Goal: Task Accomplishment & Management: Manage account settings

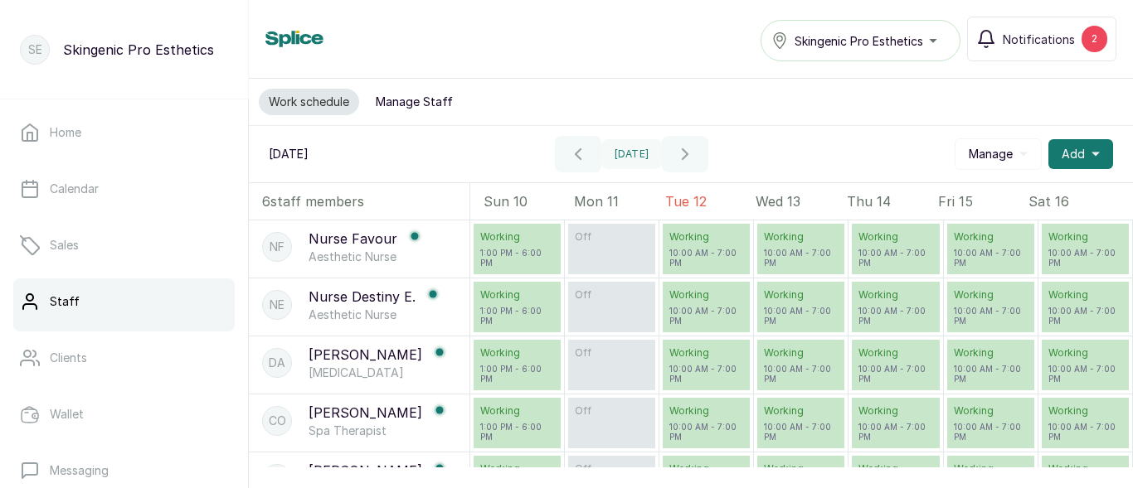
click at [913, 46] on span "Skingenic Pro Esthetics" at bounding box center [858, 40] width 129 height 17
click at [417, 101] on button "Manage Staff" at bounding box center [414, 102] width 97 height 27
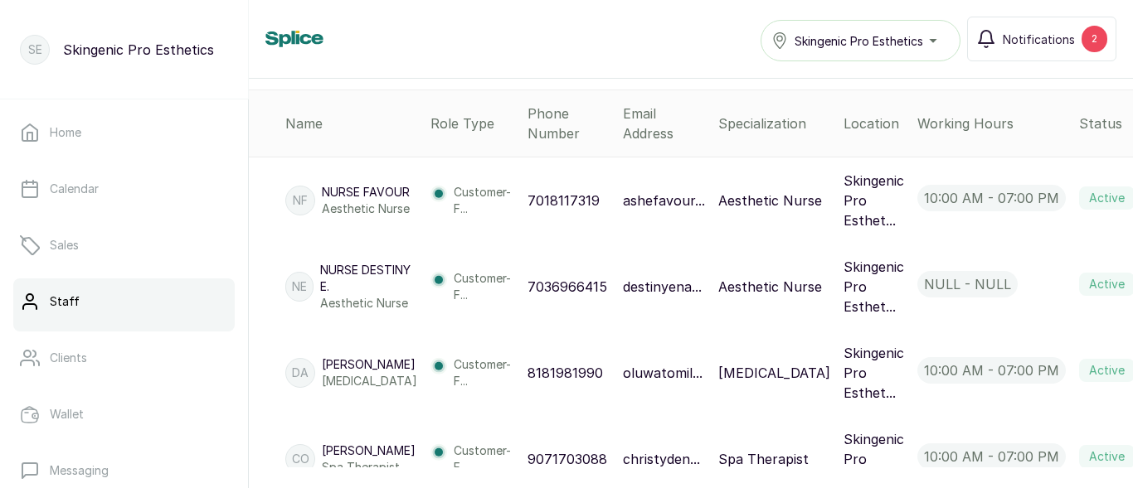
scroll to position [332, 0]
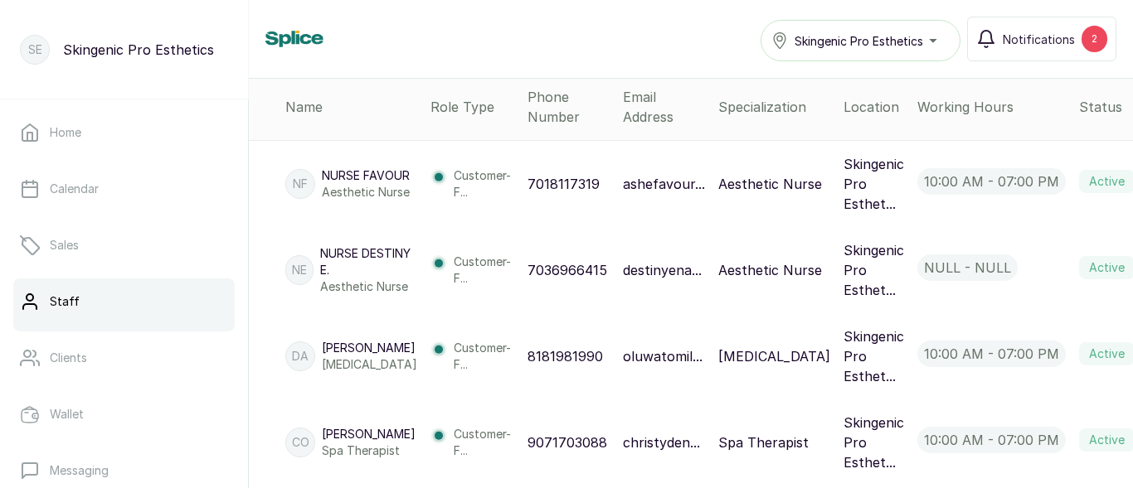
click at [924, 271] on p "null - null" at bounding box center [967, 268] width 100 height 27
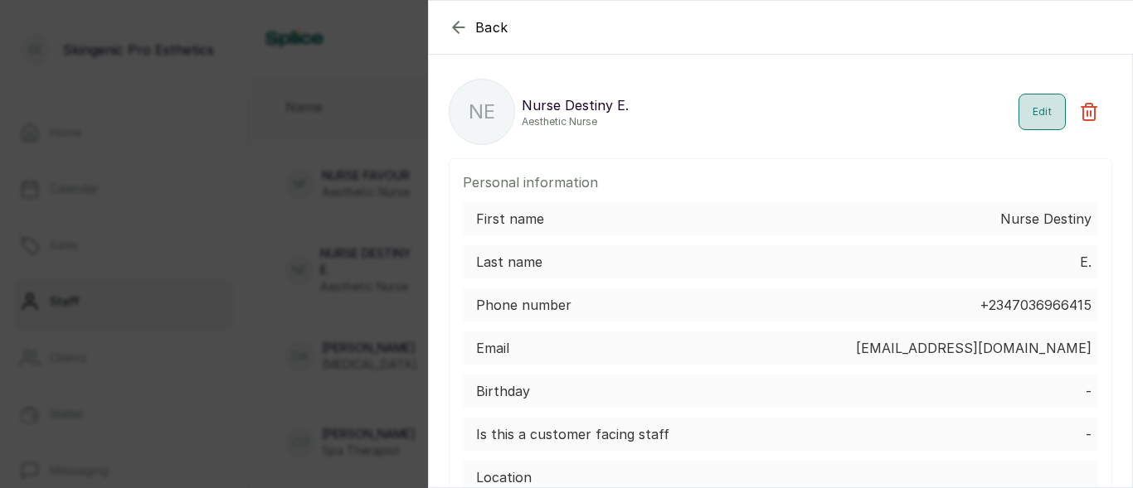
click at [1031, 118] on button "Edit" at bounding box center [1041, 112] width 47 height 36
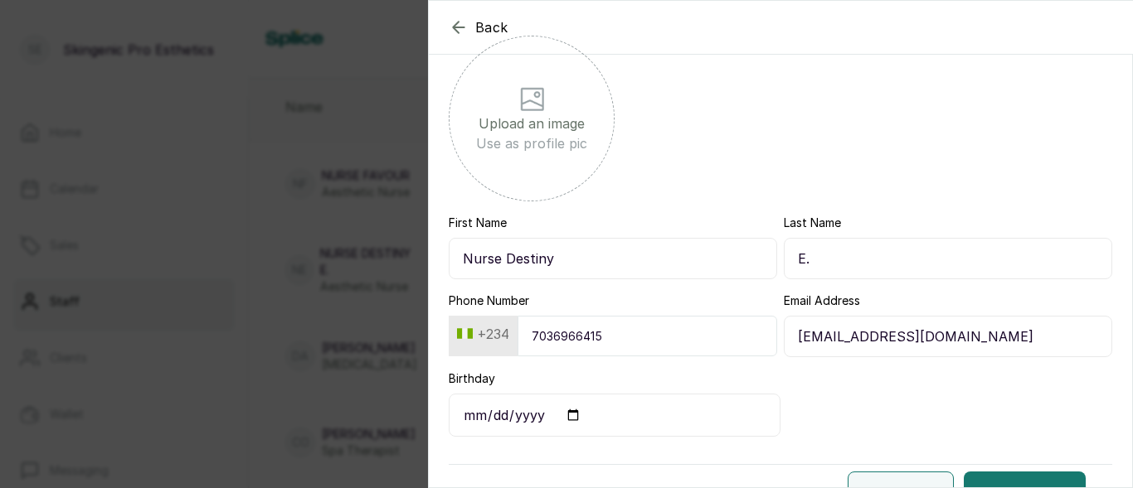
scroll to position [261, 0]
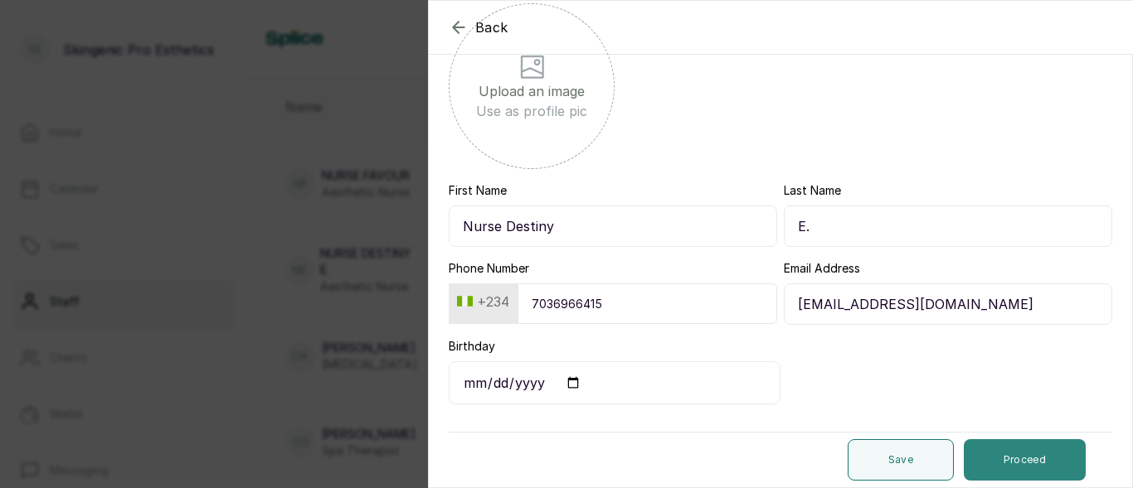
click at [1017, 470] on button "Proceed" at bounding box center [1025, 459] width 122 height 41
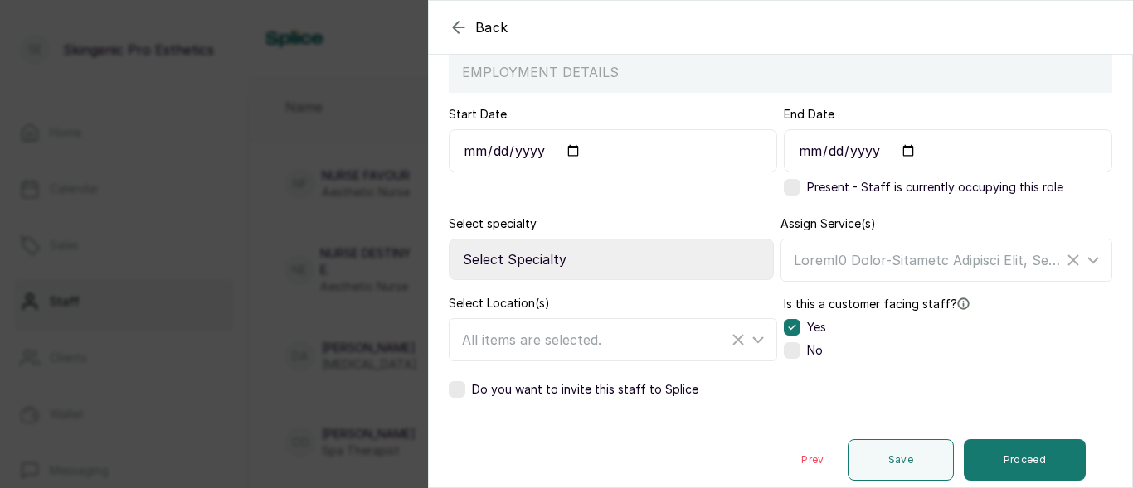
scroll to position [157, 0]
click at [1083, 260] on icon at bounding box center [1093, 260] width 20 height 20
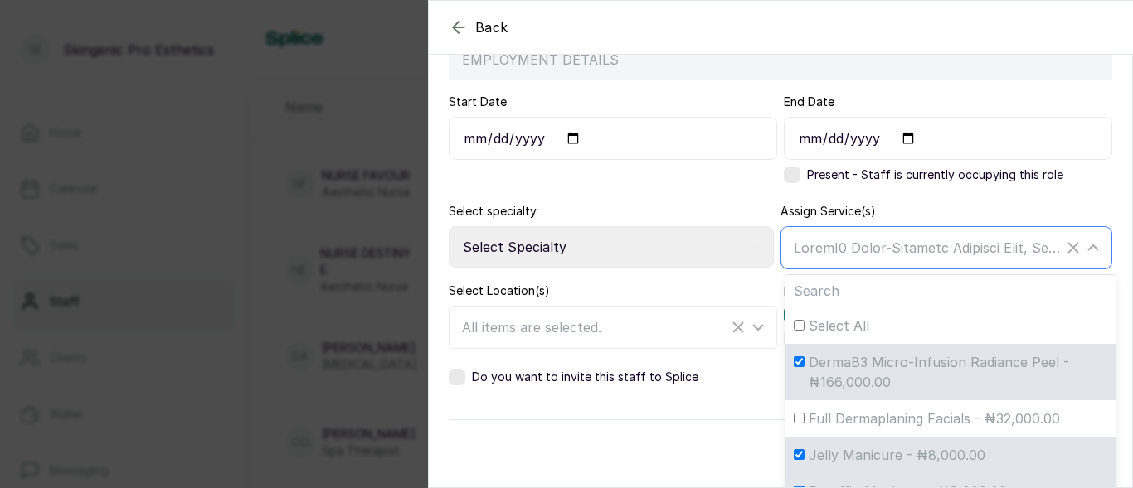
click at [796, 367] on input "DermaB3 Micro-Infusion Radiance Peel - ₦166,000.00" at bounding box center [799, 362] width 11 height 11
checkbox input "false"
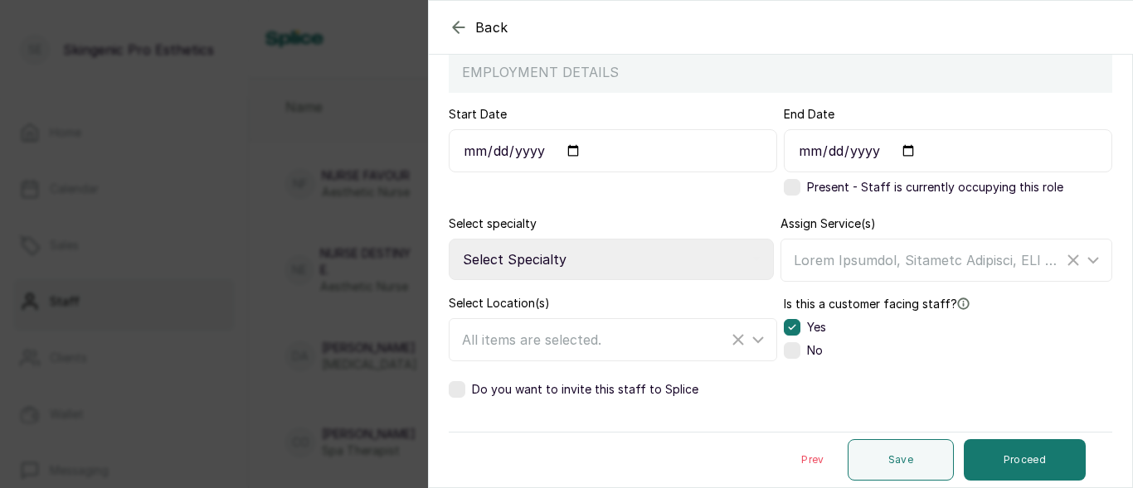
click at [734, 196] on div "Start Date [DATE]" at bounding box center [613, 154] width 328 height 96
click at [741, 266] on select "Select Specialty Accountant Admin Level 1 Admin Level 2 Aesthetic Nurse Aesthet…" at bounding box center [611, 259] width 325 height 41
select select "Aesthetic_Nurse"
click at [449, 239] on select "Select Specialty Accountant Admin Level 1 Admin Level 2 Aesthetic Nurse Aesthet…" at bounding box center [611, 259] width 325 height 41
select select
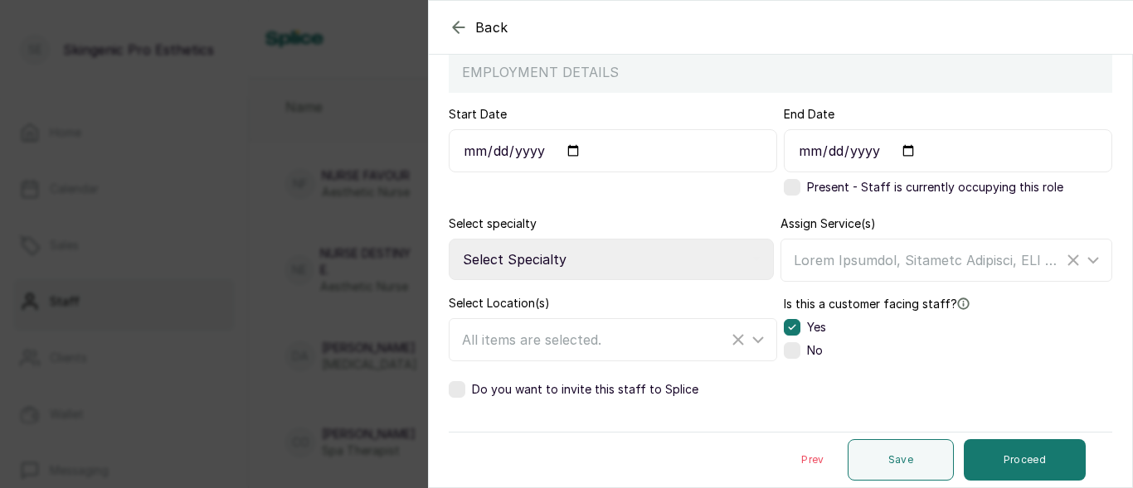
click at [789, 190] on label at bounding box center [792, 187] width 17 height 17
click at [1012, 464] on button "Proceed" at bounding box center [1025, 459] width 122 height 41
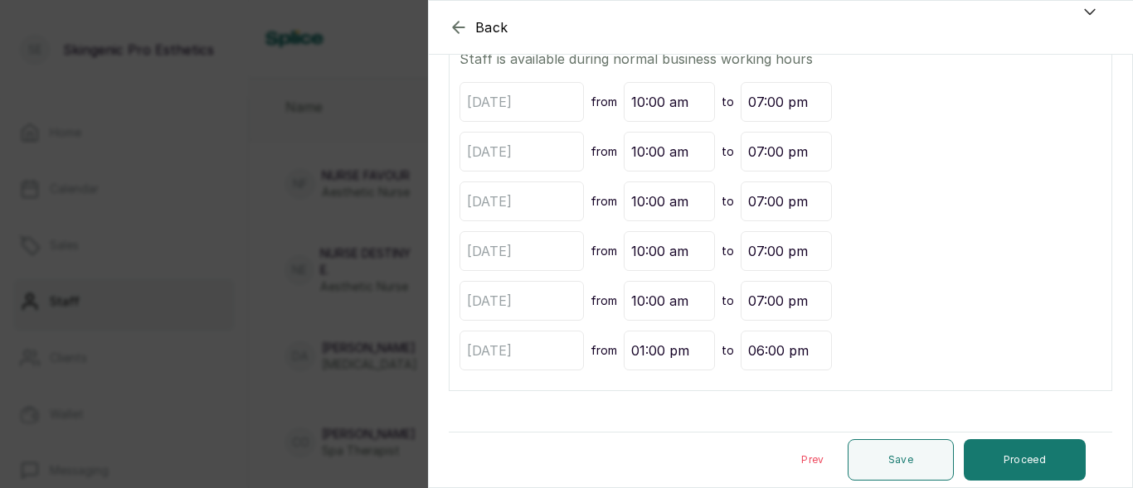
scroll to position [357, 0]
click at [1003, 448] on button "Proceed" at bounding box center [1025, 459] width 122 height 41
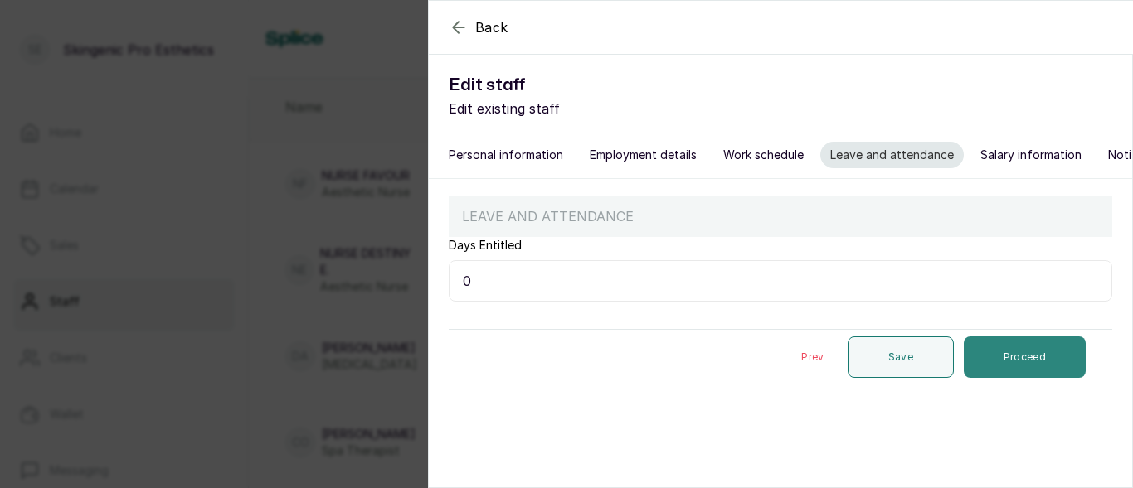
click at [978, 378] on button "Proceed" at bounding box center [1025, 357] width 122 height 41
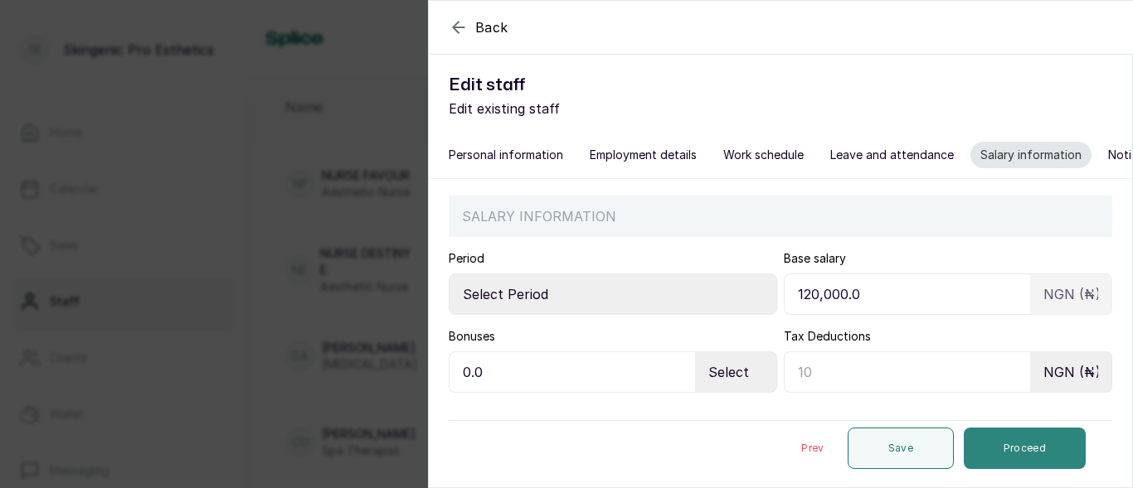
click at [1028, 466] on button "Proceed" at bounding box center [1025, 448] width 122 height 41
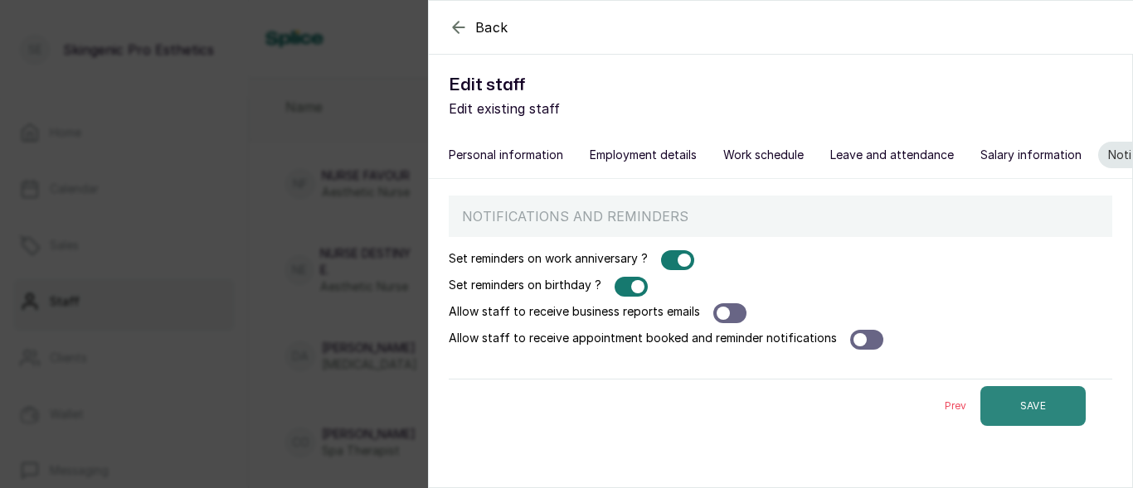
click at [1021, 426] on button "SAVE" at bounding box center [1032, 406] width 105 height 40
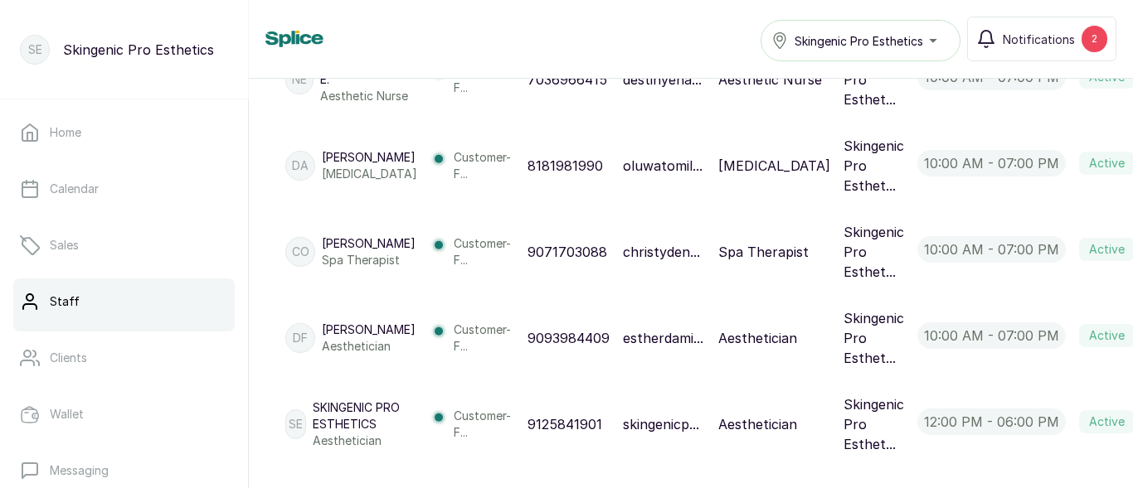
scroll to position [546, 0]
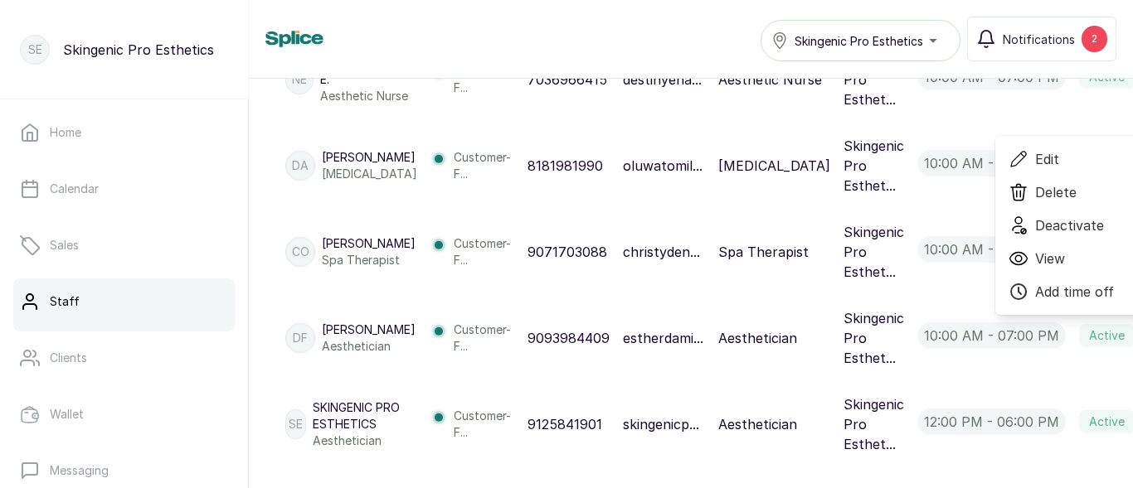
scroll to position [546, 3]
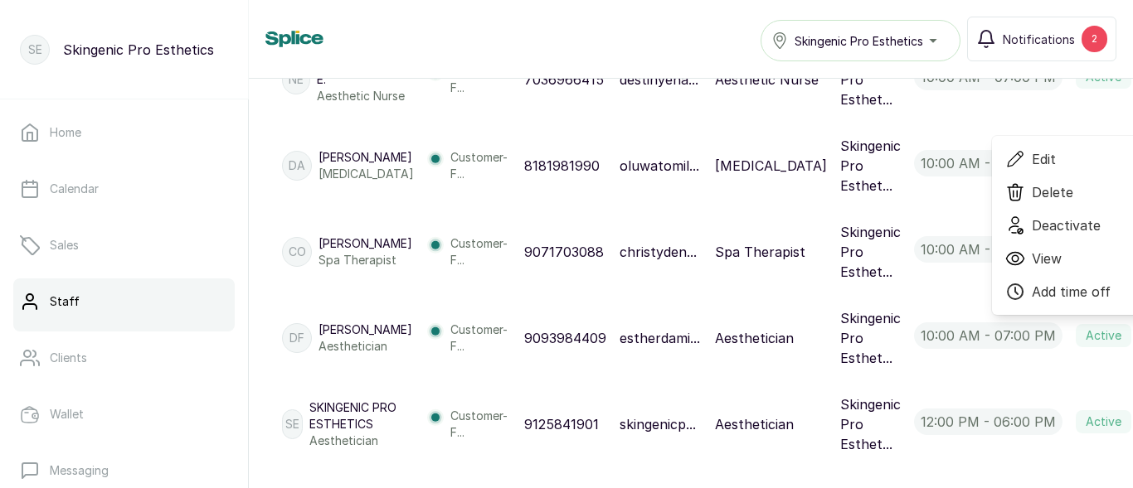
click at [1029, 149] on span "Edit" at bounding box center [1084, 159] width 159 height 20
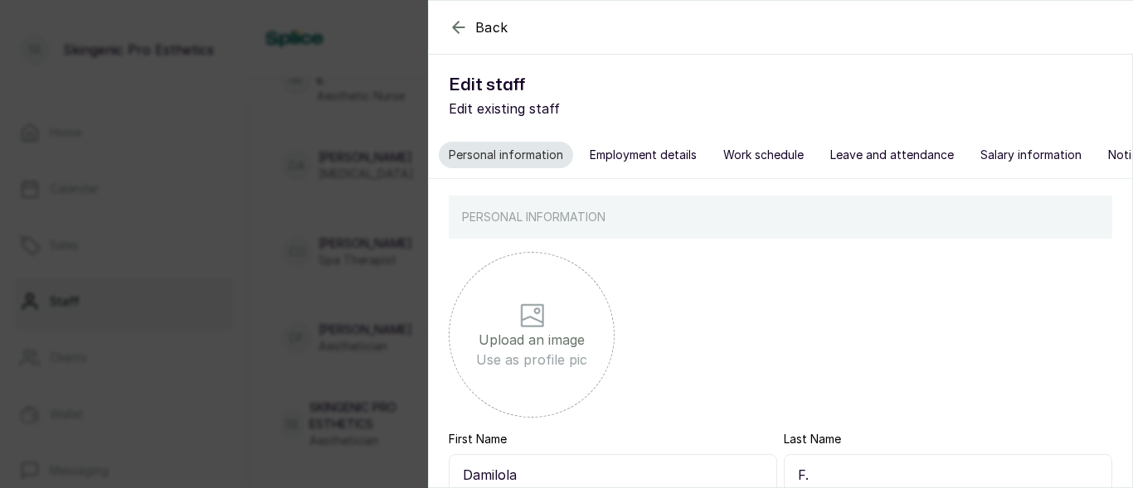
click at [920, 158] on button "Leave and attendance" at bounding box center [891, 155] width 143 height 27
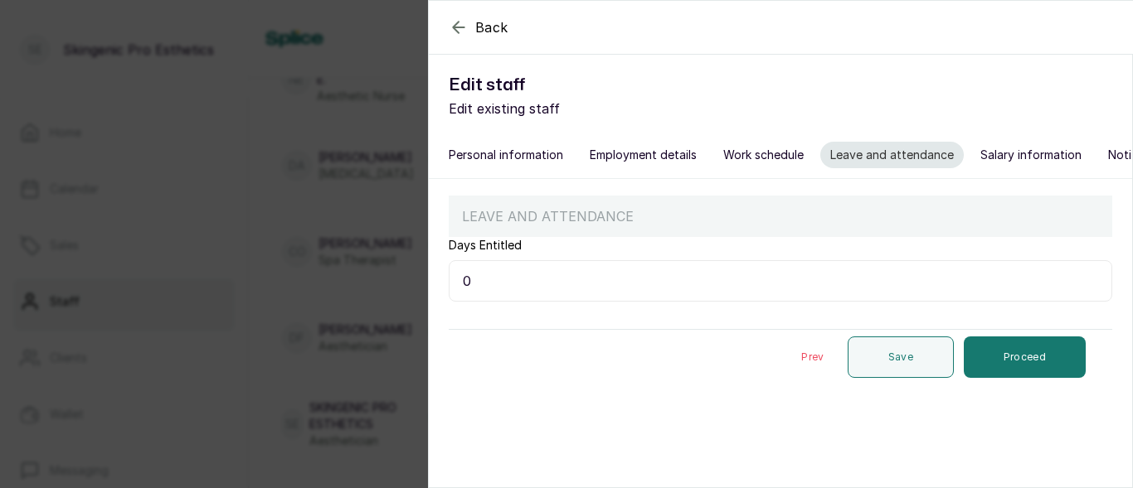
click at [584, 296] on input "0" at bounding box center [780, 280] width 663 height 41
type input "30"
click at [983, 367] on button "Proceed" at bounding box center [1025, 357] width 122 height 41
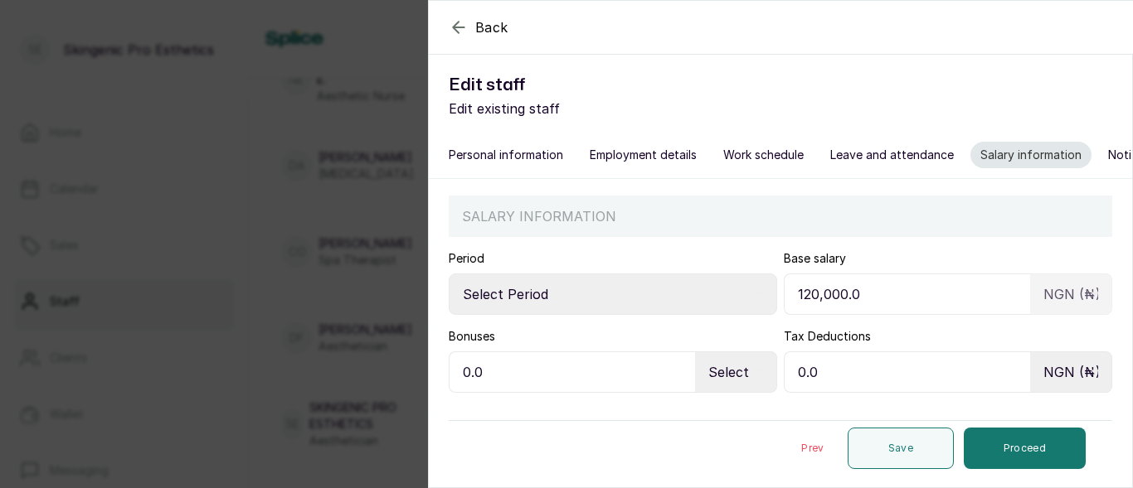
click at [877, 154] on button "Leave and attendance" at bounding box center [891, 155] width 143 height 27
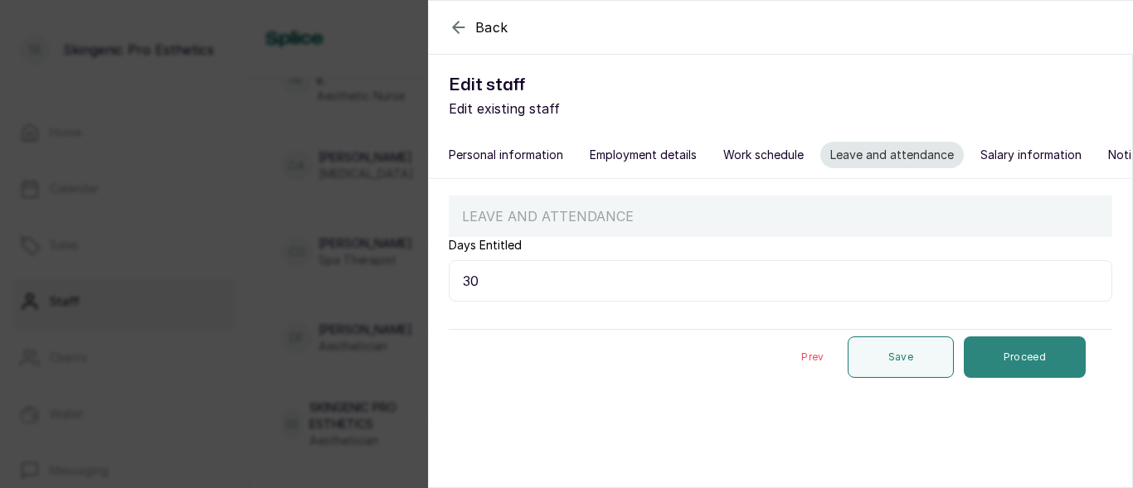
click at [988, 372] on button "Proceed" at bounding box center [1025, 357] width 122 height 41
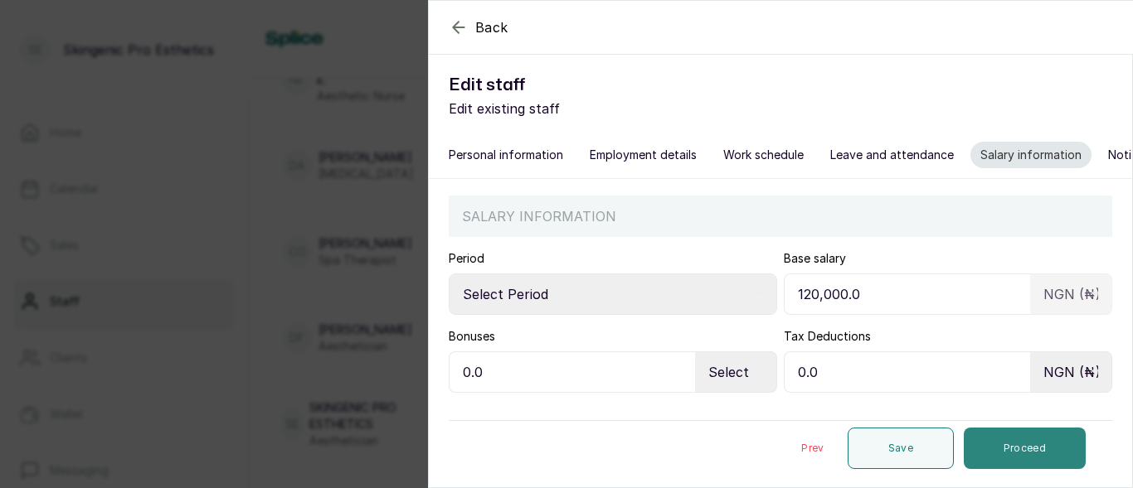
click at [1023, 454] on button "Proceed" at bounding box center [1025, 448] width 122 height 41
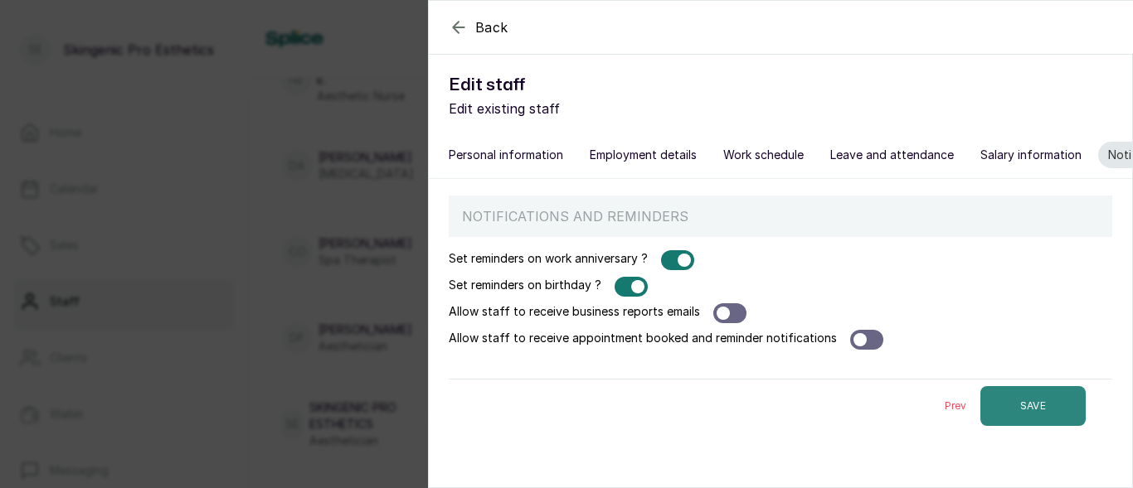
click at [1036, 414] on button "SAVE" at bounding box center [1032, 406] width 105 height 40
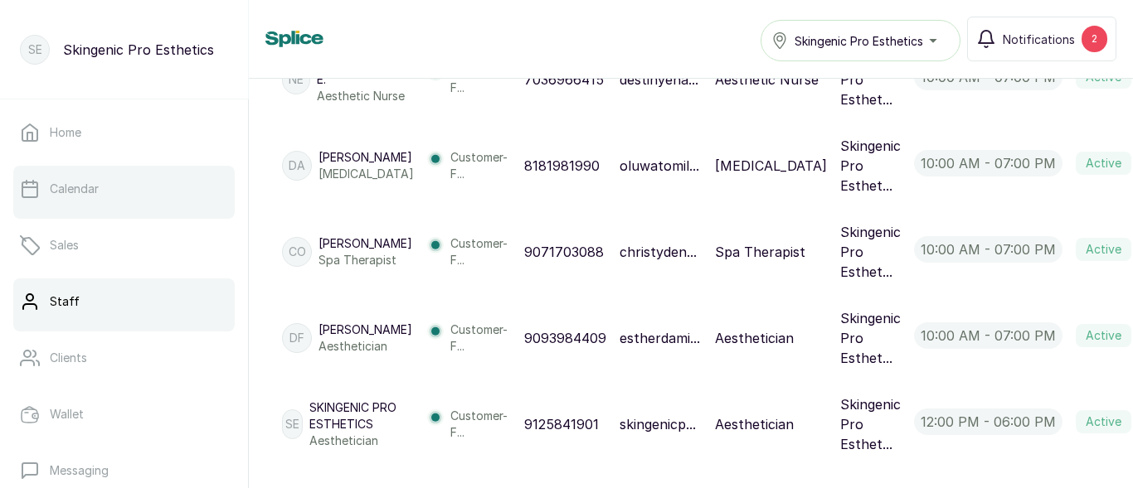
click at [102, 187] on link "Calendar" at bounding box center [123, 189] width 221 height 46
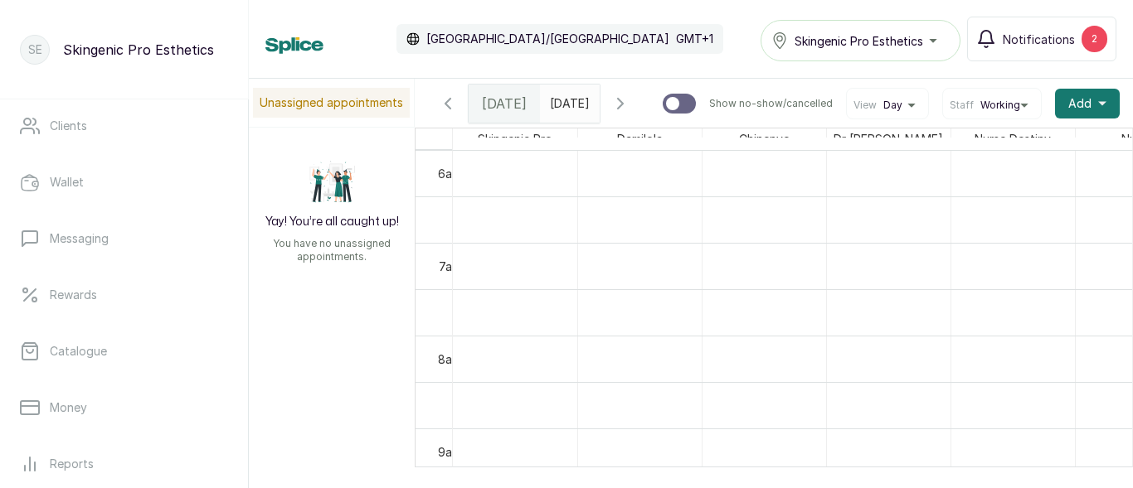
scroll to position [265, 0]
